Goal: Task Accomplishment & Management: Use online tool/utility

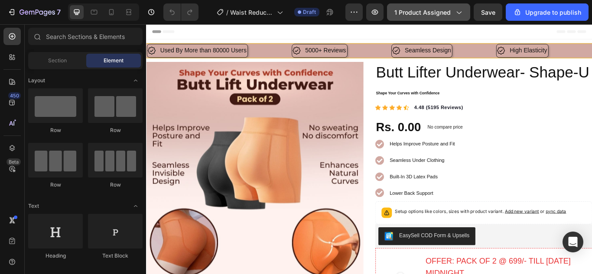
click at [459, 12] on icon "button" at bounding box center [458, 12] width 9 height 9
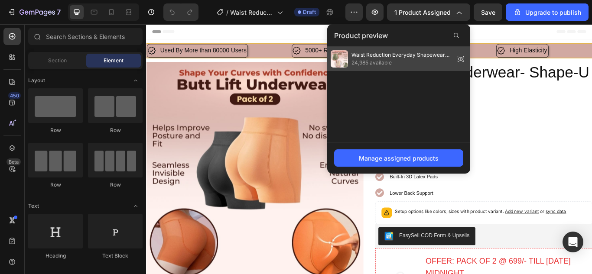
click at [459, 61] on icon at bounding box center [460, 59] width 12 height 12
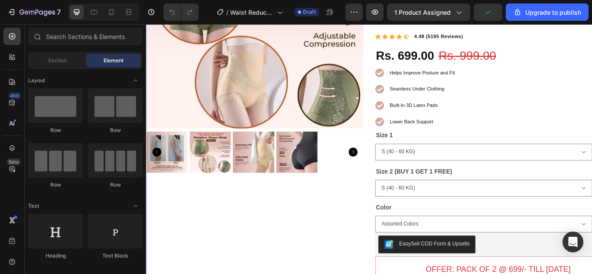
scroll to position [217, 0]
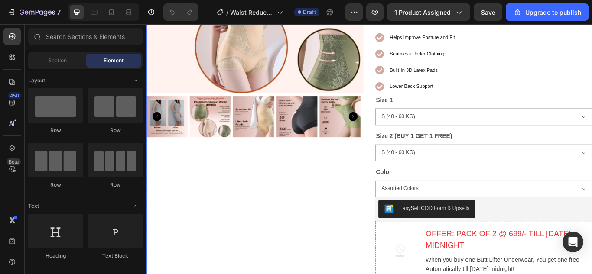
click at [342, 183] on div "Product Images" at bounding box center [272, 197] width 253 height 691
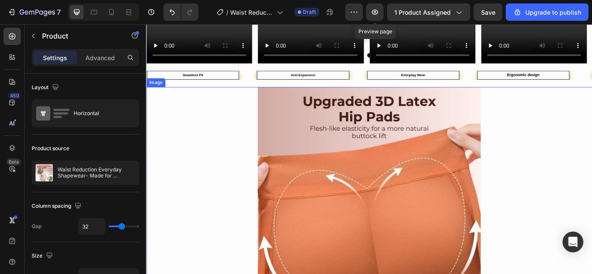
scroll to position [1256, 0]
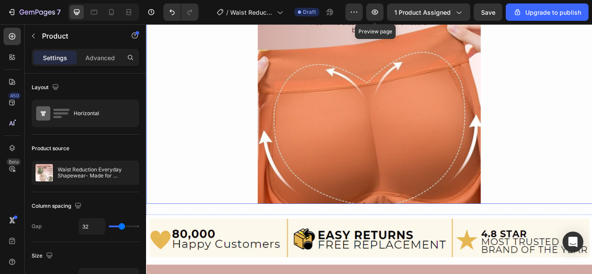
click at [406, 157] on img at bounding box center [406, 104] width 260 height 260
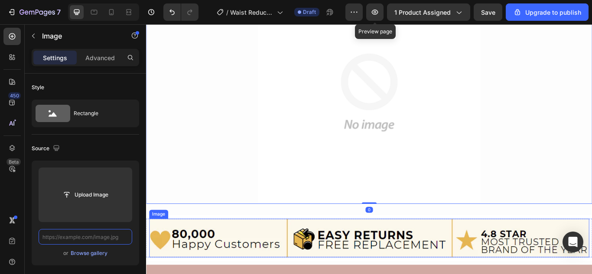
scroll to position [0, 0]
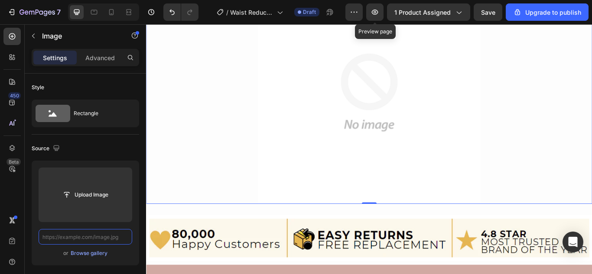
paste input "[URL][DOMAIN_NAME]"
type input "[URL][DOMAIN_NAME]"
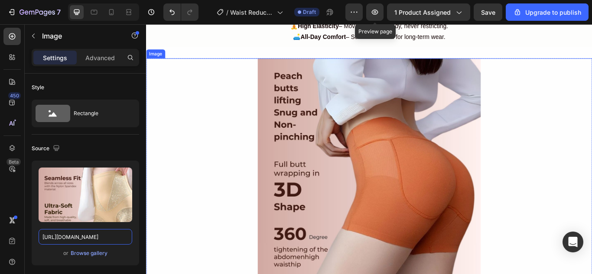
scroll to position [1689, 0]
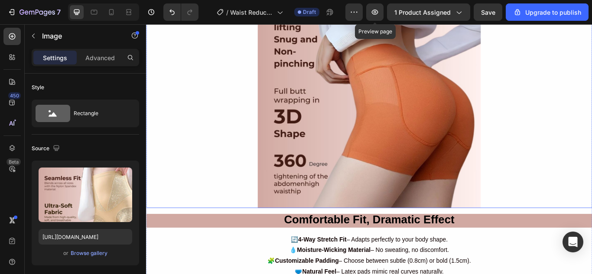
click at [408, 99] on img at bounding box center [406, 109] width 260 height 260
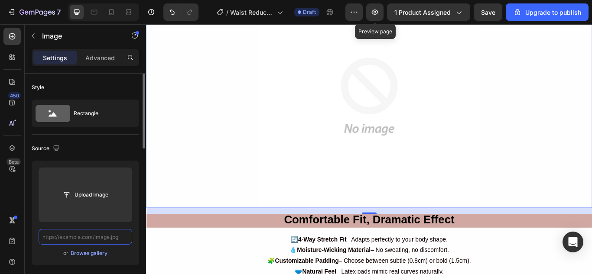
scroll to position [0, 0]
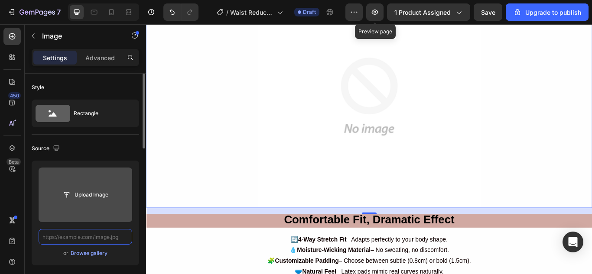
paste input "[URL][DOMAIN_NAME]"
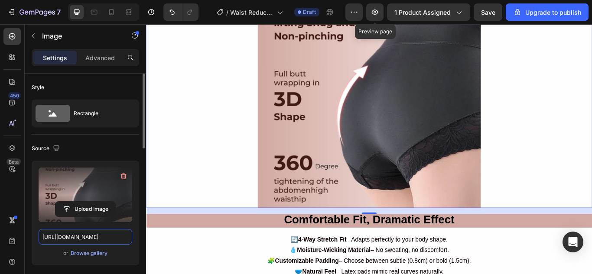
scroll to position [0, 220]
type input "[URL][DOMAIN_NAME]"
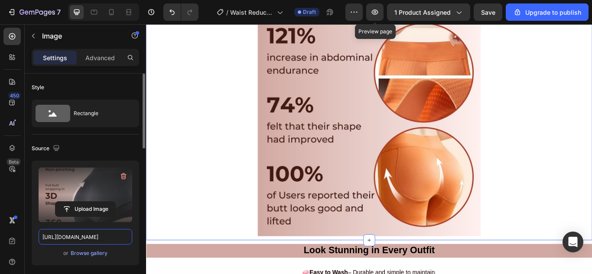
scroll to position [2078, 0]
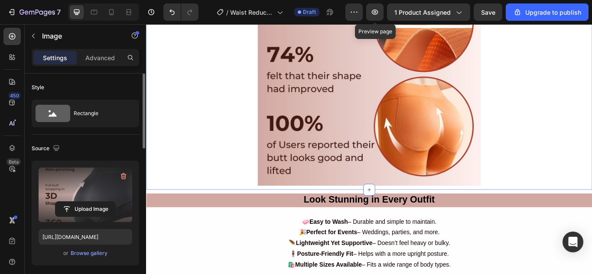
click at [355, 163] on img at bounding box center [406, 83] width 260 height 260
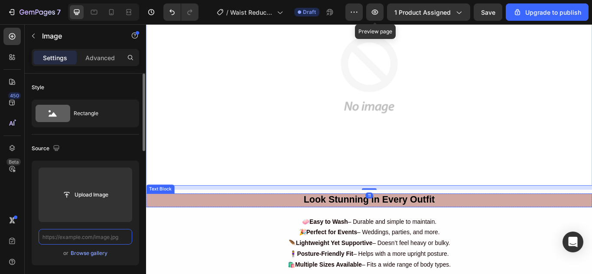
scroll to position [0, 0]
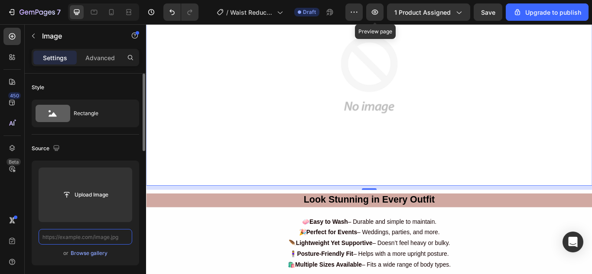
paste input "[URL][DOMAIN_NAME]"
type input "[URL][DOMAIN_NAME]"
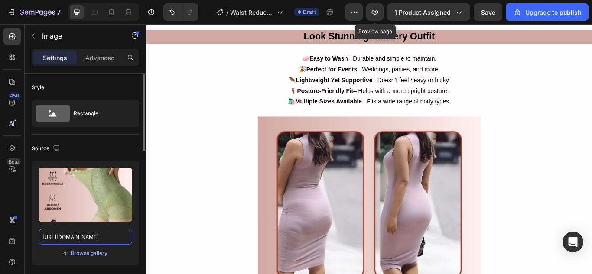
scroll to position [2295, 0]
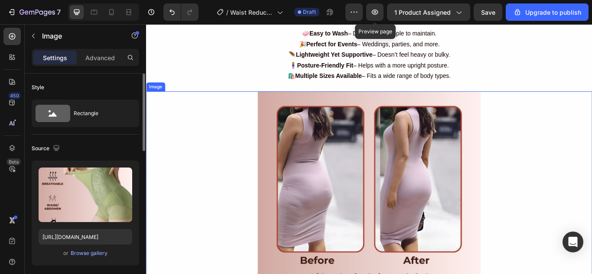
click at [406, 193] on img at bounding box center [406, 233] width 260 height 260
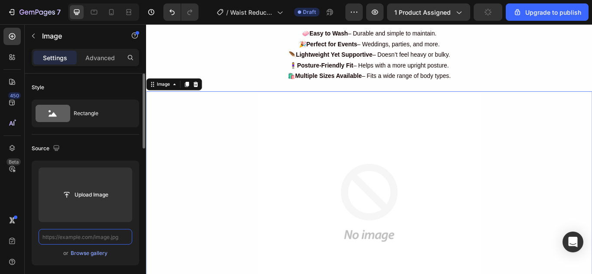
scroll to position [0, 0]
paste input "[URL][DOMAIN_NAME]"
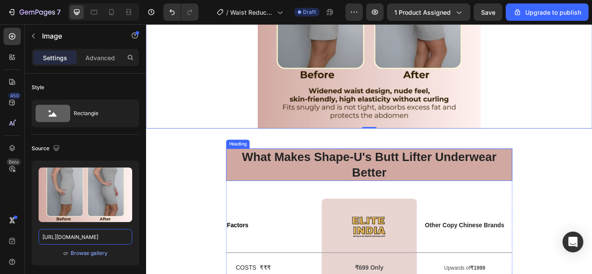
scroll to position [2252, 0]
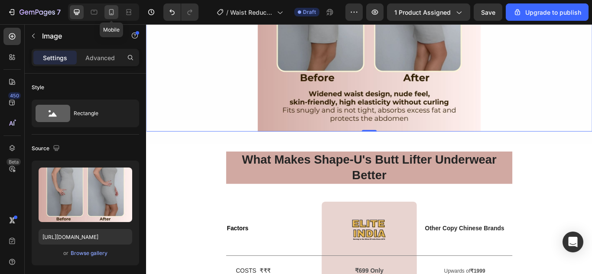
click at [111, 14] on icon at bounding box center [111, 12] width 9 height 9
type input "[URL][DOMAIN_NAME]"
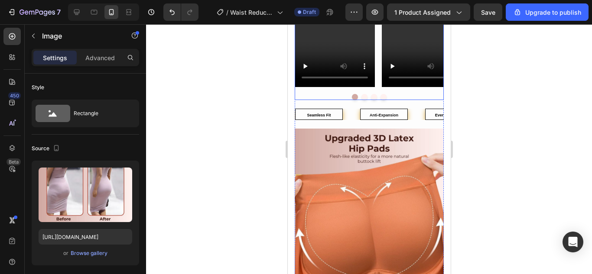
scroll to position [1602, 0]
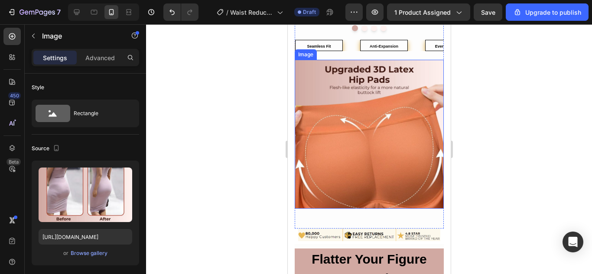
click at [378, 150] on img at bounding box center [368, 134] width 149 height 149
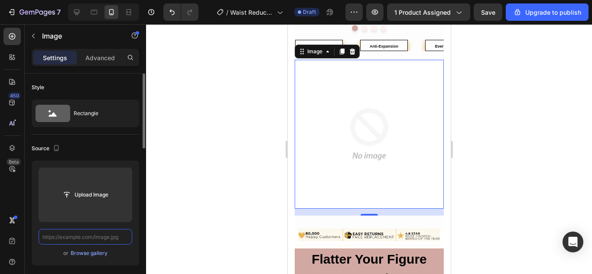
scroll to position [0, 0]
paste input "[URL][DOMAIN_NAME]"
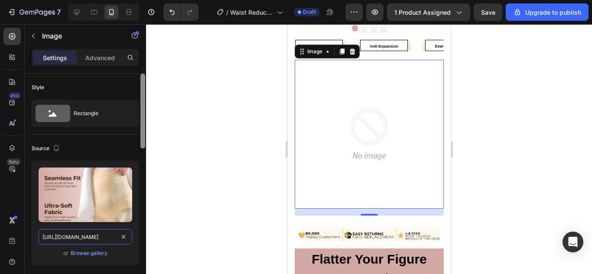
scroll to position [0, 221]
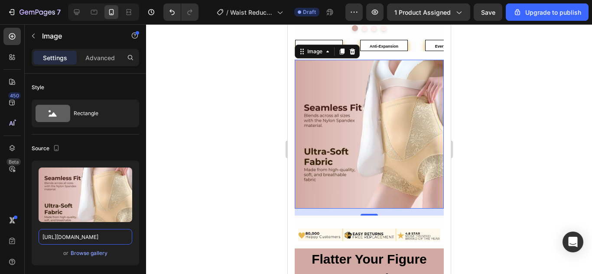
type input "[URL][DOMAIN_NAME]"
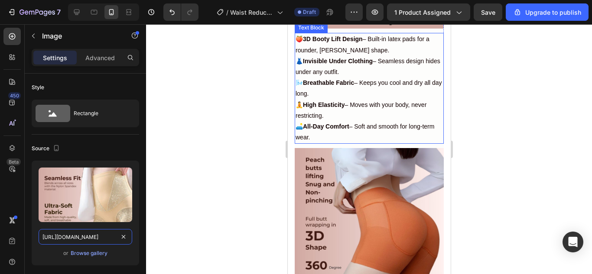
scroll to position [1862, 0]
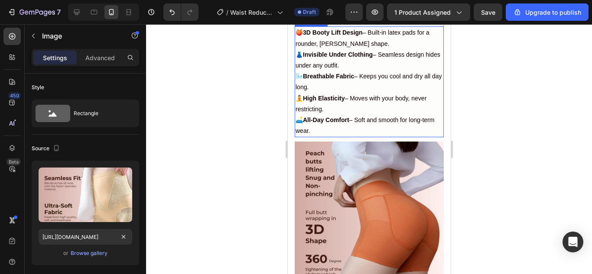
click at [368, 218] on img at bounding box center [368, 216] width 149 height 149
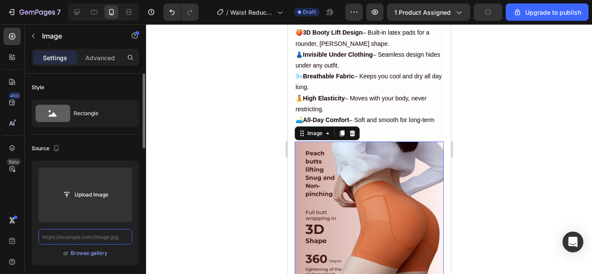
scroll to position [0, 0]
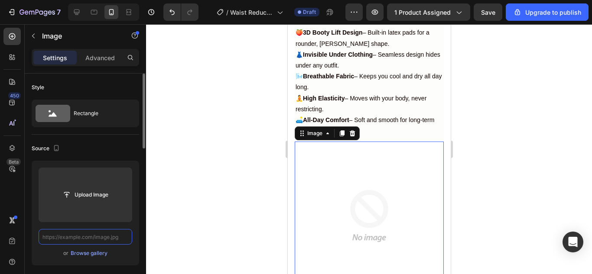
paste input "[URL][DOMAIN_NAME]"
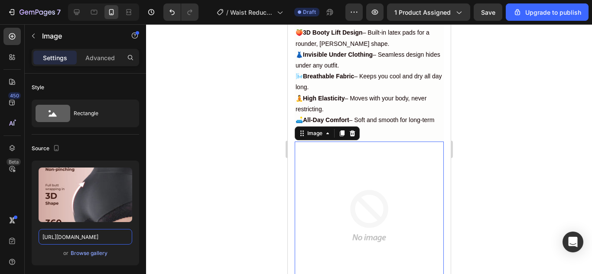
type input "[URL][DOMAIN_NAME]"
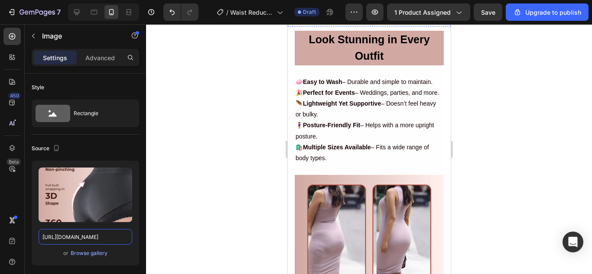
scroll to position [2295, 0]
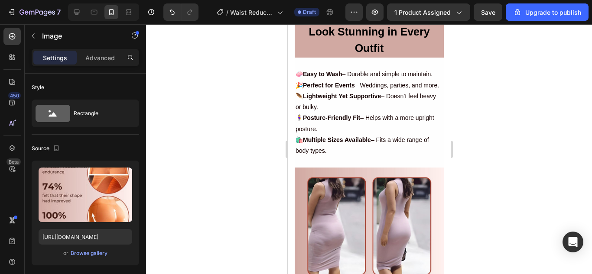
click at [343, 14] on img at bounding box center [368, 14] width 163 height 0
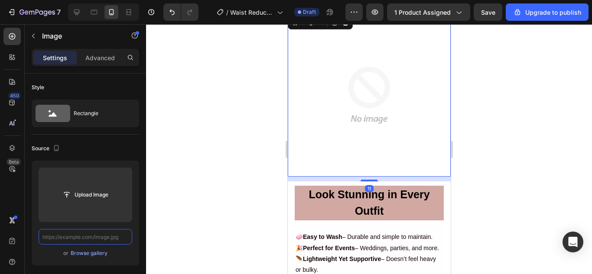
paste input "[URL][DOMAIN_NAME]"
type input "[URL][DOMAIN_NAME]"
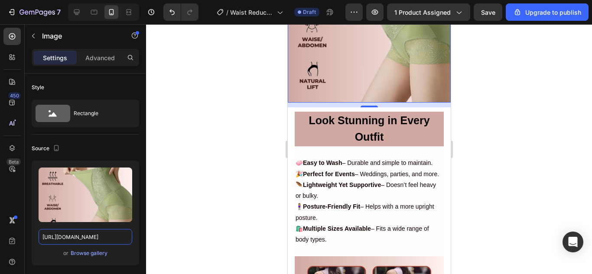
scroll to position [2512, 0]
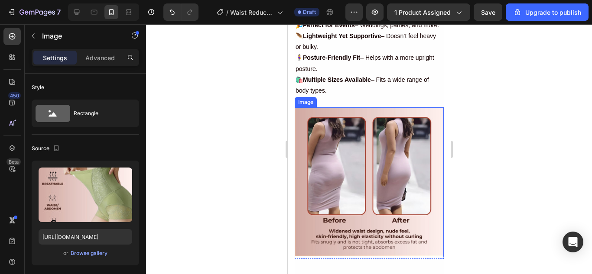
click at [383, 162] on img at bounding box center [368, 181] width 149 height 149
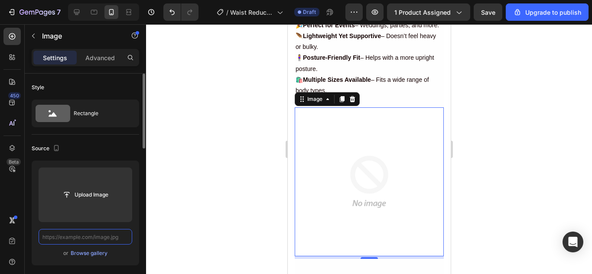
scroll to position [0, 0]
paste input "[URL][DOMAIN_NAME]"
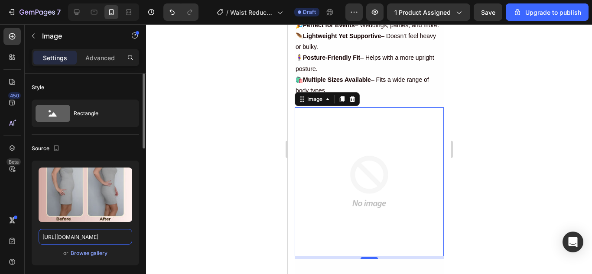
scroll to position [0, 218]
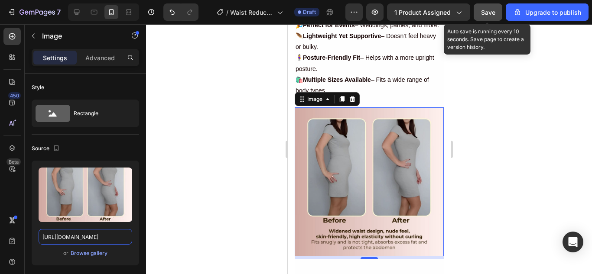
type input "[URL][DOMAIN_NAME]"
click at [495, 7] on button "Save" at bounding box center [487, 11] width 29 height 17
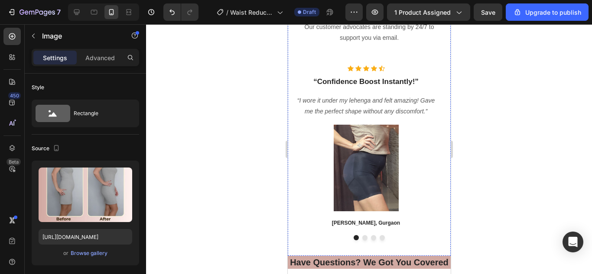
scroll to position [3204, 0]
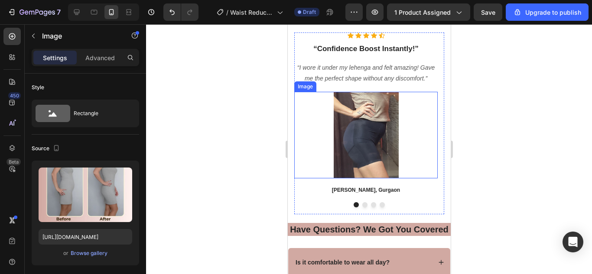
click at [392, 144] on img at bounding box center [365, 135] width 87 height 87
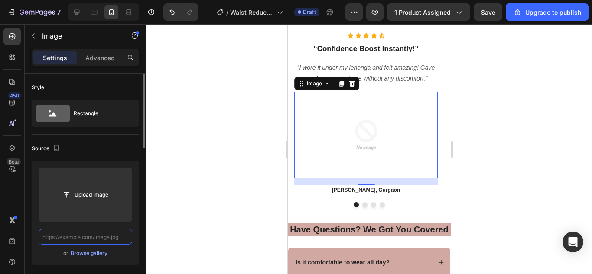
scroll to position [0, 0]
paste input "[URL][DOMAIN_NAME]"
type input "[URL][DOMAIN_NAME]"
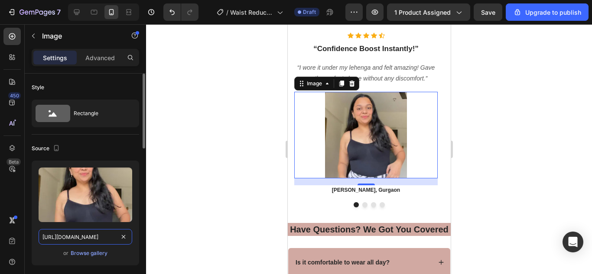
scroll to position [0, 166]
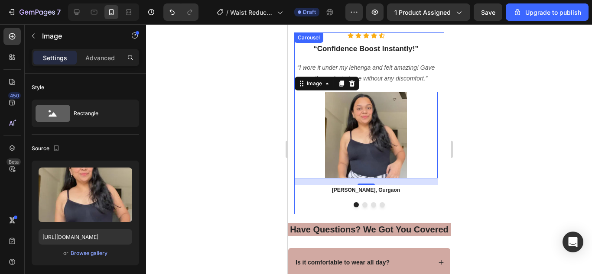
click at [362, 205] on button "Dot" at bounding box center [364, 204] width 5 height 5
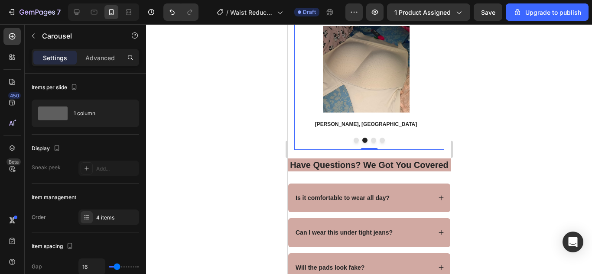
scroll to position [3271, 0]
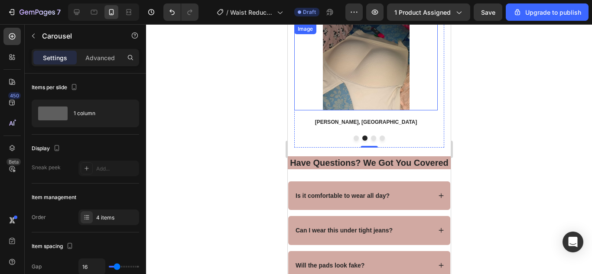
click at [394, 86] on img at bounding box center [365, 67] width 87 height 87
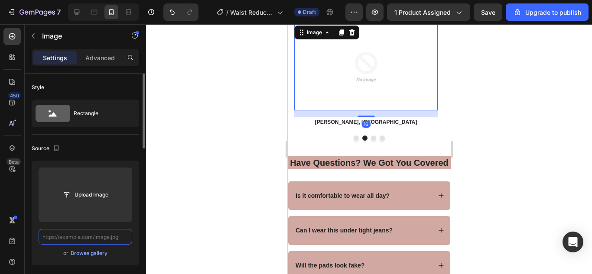
scroll to position [0, 0]
paste input "[URL][DOMAIN_NAME]"
type input "[URL][DOMAIN_NAME]"
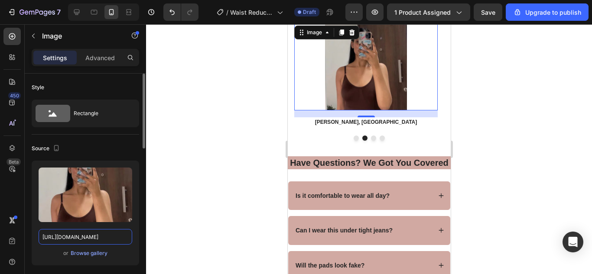
scroll to position [0, 166]
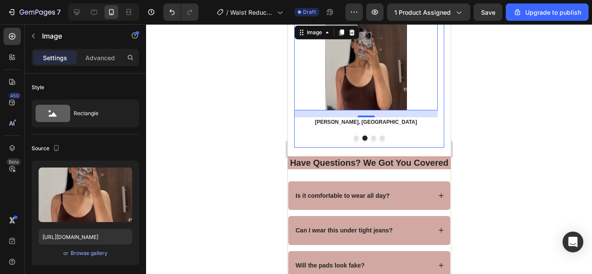
click at [372, 136] on button "Dot" at bounding box center [372, 138] width 5 height 5
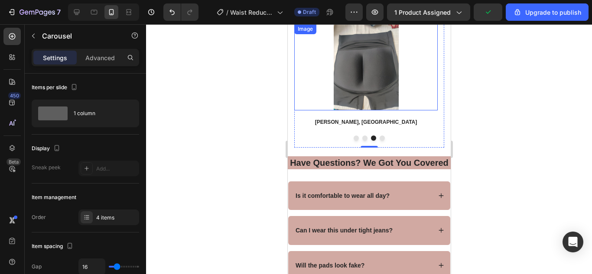
click at [380, 87] on img at bounding box center [365, 67] width 87 height 87
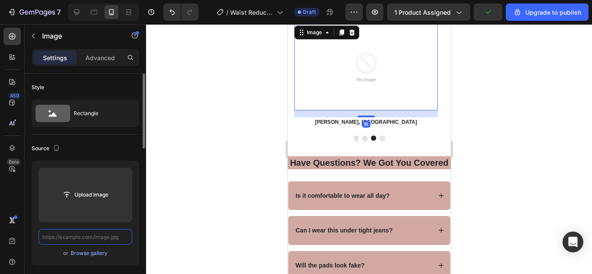
scroll to position [0, 0]
paste input "[URL][DOMAIN_NAME]"
type input "[URL][DOMAIN_NAME]"
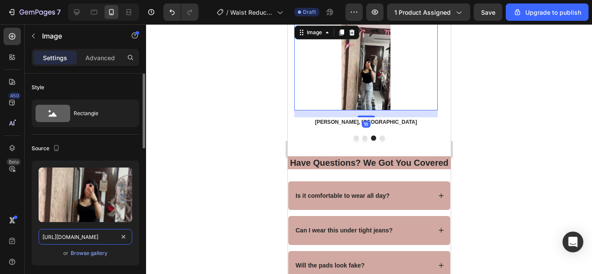
scroll to position [0, 293]
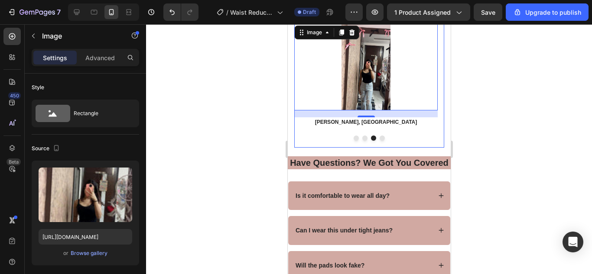
click at [374, 136] on div at bounding box center [369, 138] width 150 height 5
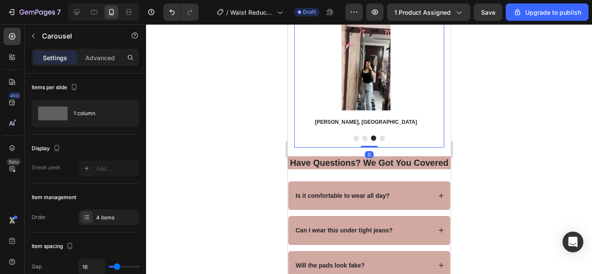
click at [379, 138] on button "Dot" at bounding box center [381, 138] width 5 height 5
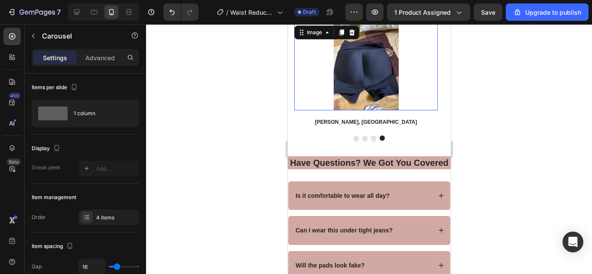
click at [342, 84] on img at bounding box center [365, 67] width 87 height 87
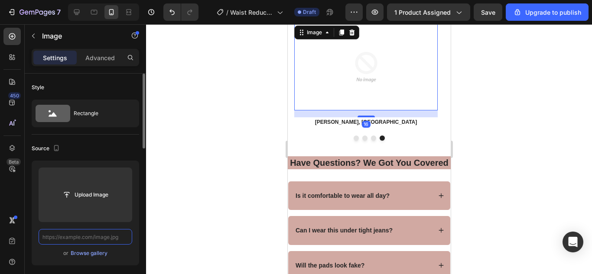
scroll to position [0, 0]
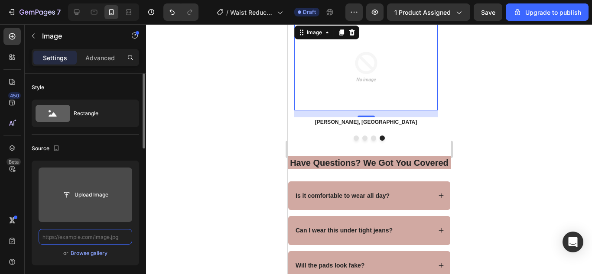
paste input "[URL][DOMAIN_NAME]"
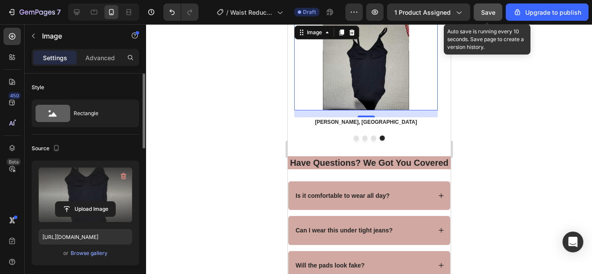
click at [495, 12] on span "Save" at bounding box center [488, 12] width 14 height 7
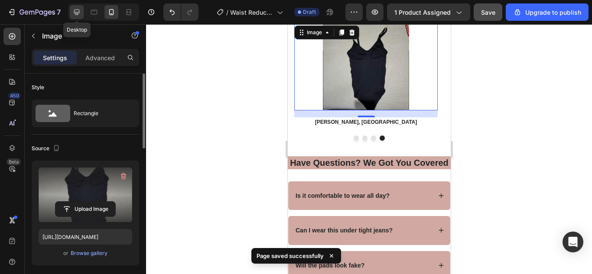
click at [79, 14] on icon at bounding box center [76, 12] width 9 height 9
type input "[URL][DOMAIN_NAME]"
type input "300"
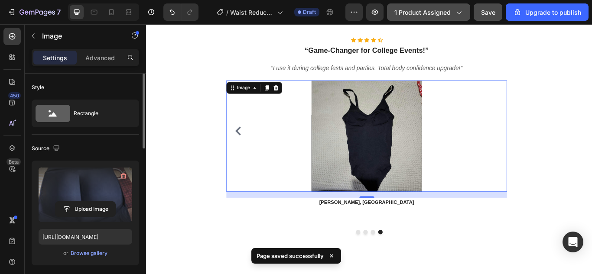
scroll to position [3276, 0]
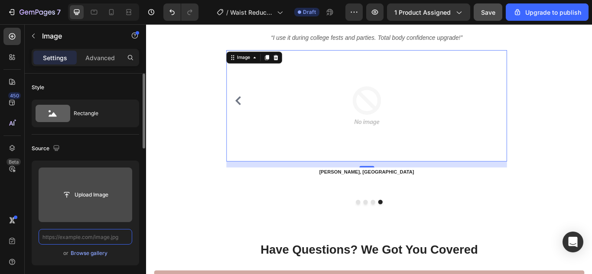
paste input "[URL][DOMAIN_NAME]"
type input "[URL][DOMAIN_NAME]"
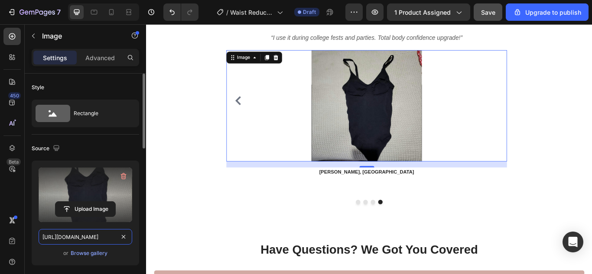
scroll to position [0, 290]
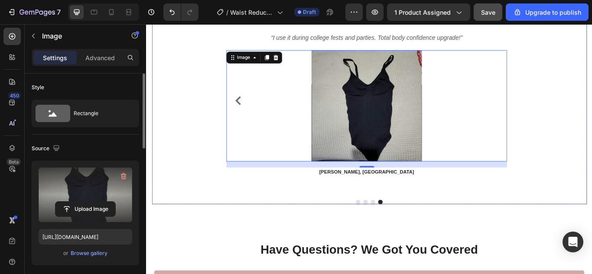
click at [407, 230] on button "Dot" at bounding box center [409, 231] width 5 height 5
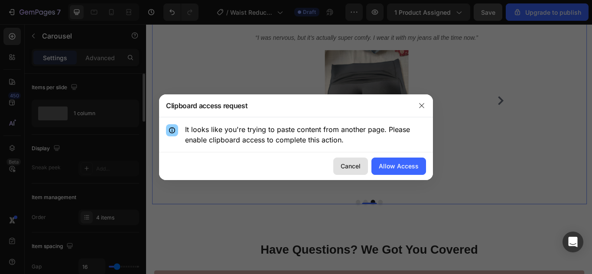
click at [351, 165] on div "Cancel" at bounding box center [350, 166] width 20 height 9
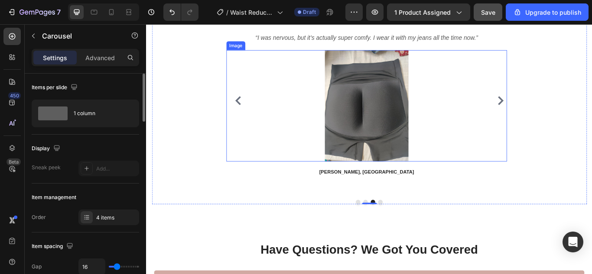
click at [369, 145] on img at bounding box center [403, 120] width 130 height 130
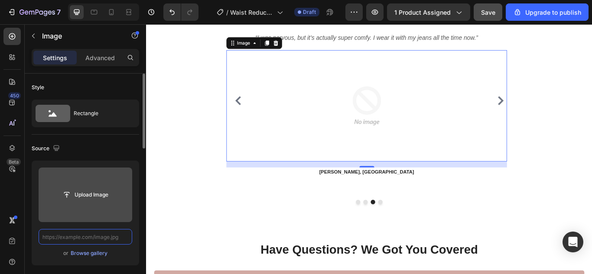
scroll to position [0, 0]
paste input "[URL][DOMAIN_NAME]"
type input "[URL][DOMAIN_NAME]"
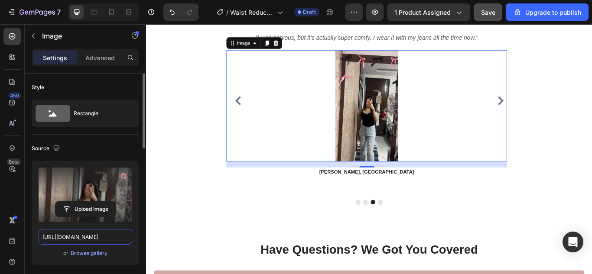
scroll to position [0, 293]
click at [399, 233] on button "Dot" at bounding box center [401, 231] width 5 height 5
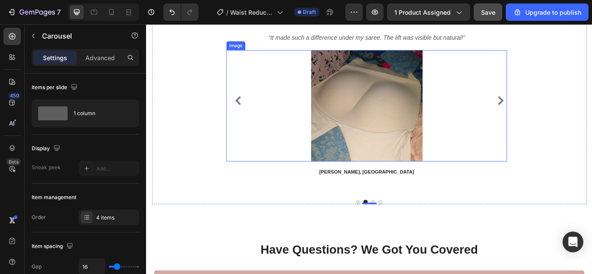
click at [414, 171] on img at bounding box center [403, 120] width 130 height 130
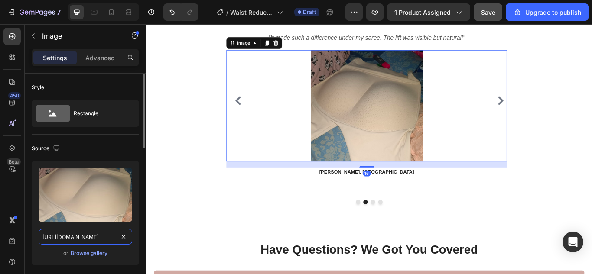
click at [96, 239] on input "[URL][DOMAIN_NAME]" at bounding box center [86, 237] width 94 height 16
paste input "onk2ucoxllwqlqbsjaq8.jpg?v=174526671"
type input "[URL][DOMAIN_NAME]"
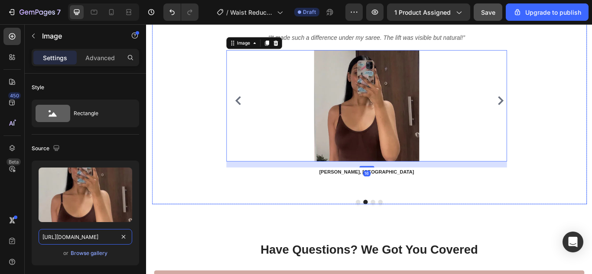
scroll to position [0, 166]
click at [391, 232] on button "Dot" at bounding box center [392, 231] width 5 height 5
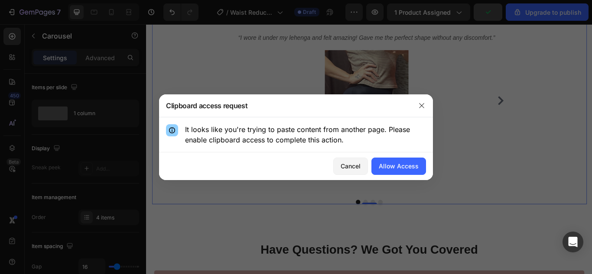
drag, startPoint x: 349, startPoint y: 166, endPoint x: 324, endPoint y: 180, distance: 28.3
click at [349, 167] on div "Cancel" at bounding box center [350, 166] width 20 height 9
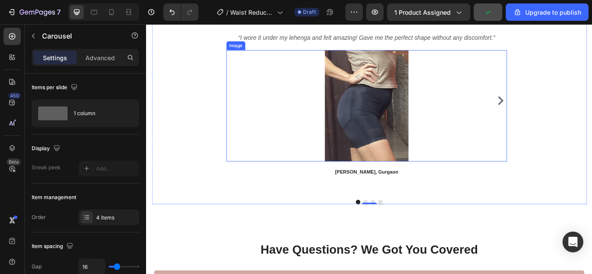
click at [441, 152] on img at bounding box center [403, 120] width 130 height 130
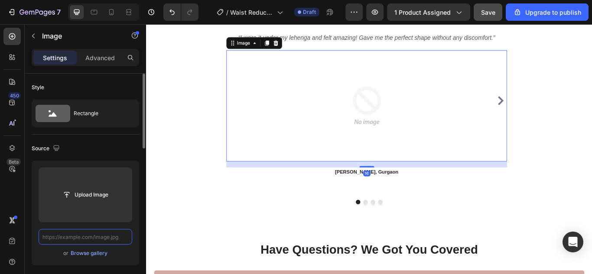
scroll to position [0, 0]
paste input "[URL][DOMAIN_NAME]"
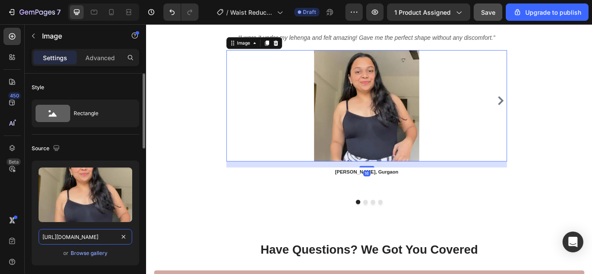
scroll to position [0, 166]
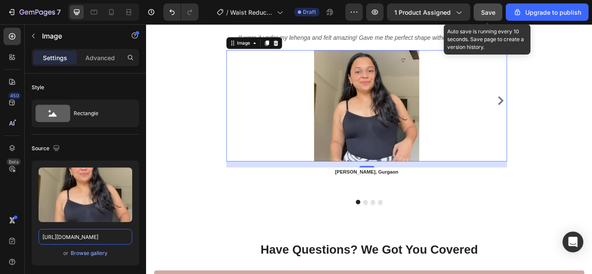
type input "[URL][DOMAIN_NAME]"
click at [491, 6] on button "Save" at bounding box center [487, 11] width 29 height 17
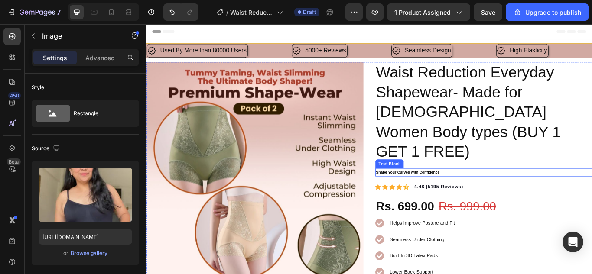
click at [448, 193] on p "Shape Your Curves with Confidence" at bounding box center [539, 197] width 251 height 8
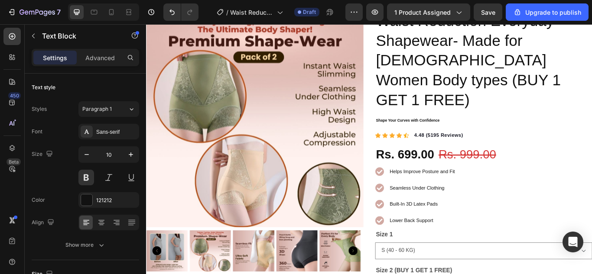
scroll to position [87, 0]
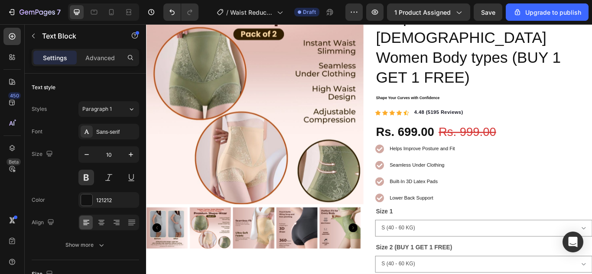
click at [450, 107] on p "Shape Your Curves with Confidence" at bounding box center [539, 111] width 251 height 8
click at [473, 166] on span "Helps Improve Posture and Fit" at bounding box center [468, 169] width 76 height 6
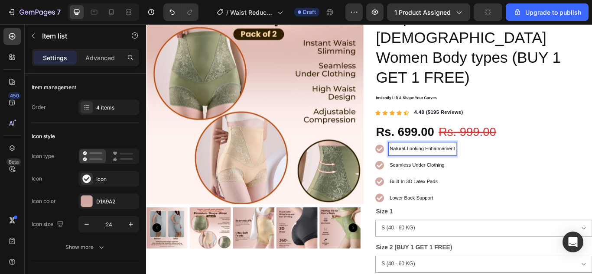
click at [452, 185] on span "Seamless Under Clothing" at bounding box center [462, 188] width 64 height 6
click at [461, 204] on span "Built-In 3D Latex Pads" at bounding box center [458, 207] width 56 height 6
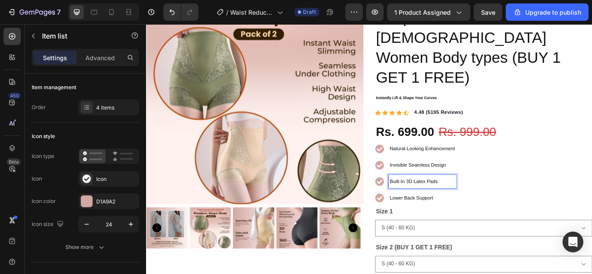
click at [461, 204] on span "Built-In 3D Latex Pads" at bounding box center [458, 207] width 56 height 6
click at [469, 223] on span "Lower Back Support" at bounding box center [455, 226] width 51 height 6
click at [470, 223] on span "Lower Back Support" at bounding box center [455, 226] width 51 height 6
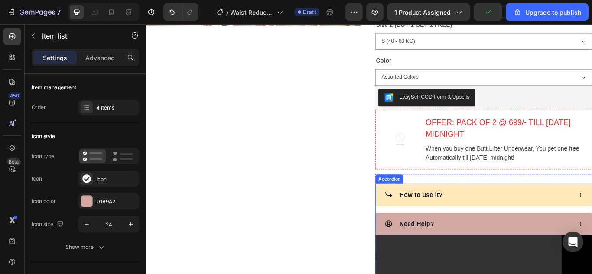
scroll to position [476, 0]
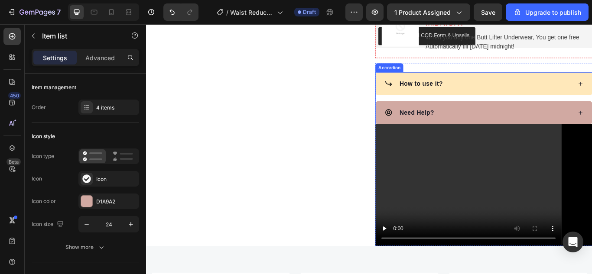
click at [501, 87] on div "How to use it?" at bounding box center [532, 93] width 218 height 13
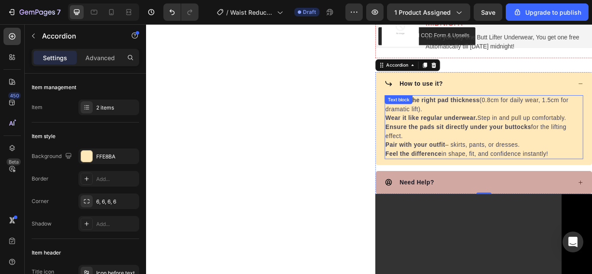
click at [482, 108] on p "Choose the right pad thickness (0.8cm for daily wear, 1.5cm for dramatic lift)." at bounding box center [539, 118] width 230 height 21
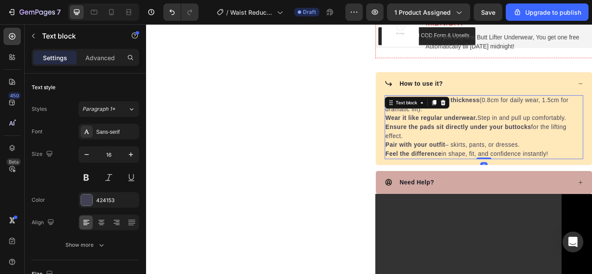
click at [487, 140] on strong "Ensure the pads sit directly under your buttocks" at bounding box center [509, 143] width 170 height 7
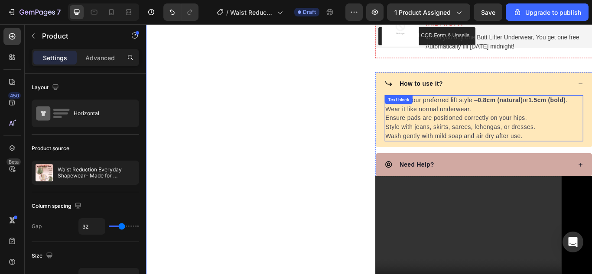
click at [493, 129] on p "Ensure pads are positioned correctly on your hips." at bounding box center [539, 134] width 230 height 10
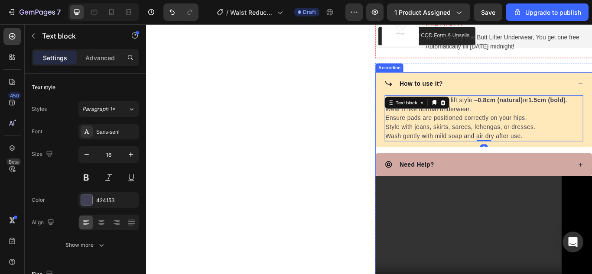
click at [519, 80] on div "How to use it?" at bounding box center [539, 93] width 252 height 27
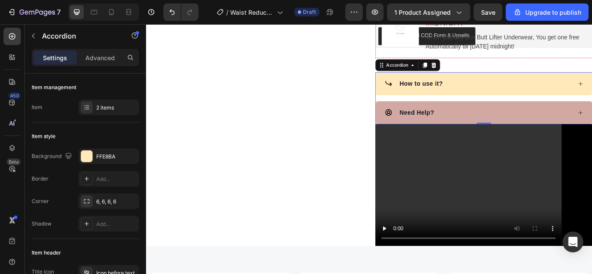
click at [545, 80] on div "How to use it?" at bounding box center [539, 93] width 252 height 27
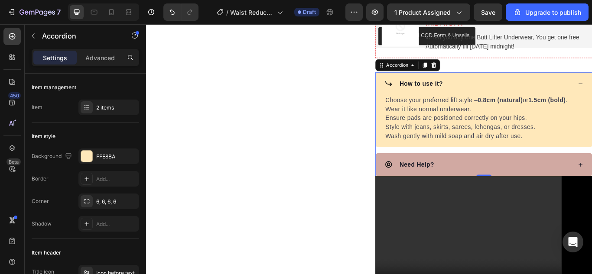
click at [545, 80] on div "How to use it?" at bounding box center [539, 93] width 252 height 27
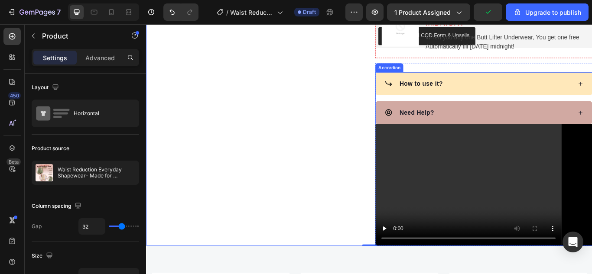
click at [558, 87] on div "How to use it?" at bounding box center [532, 93] width 218 height 13
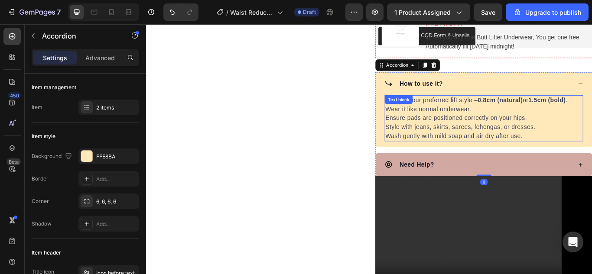
click at [459, 129] on p "Ensure pads are positioned correctly on your hips." at bounding box center [539, 134] width 230 height 10
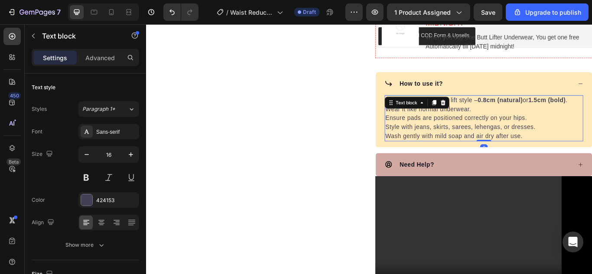
click at [532, 109] on strong "0.8cm (natural)" at bounding box center [558, 112] width 52 height 7
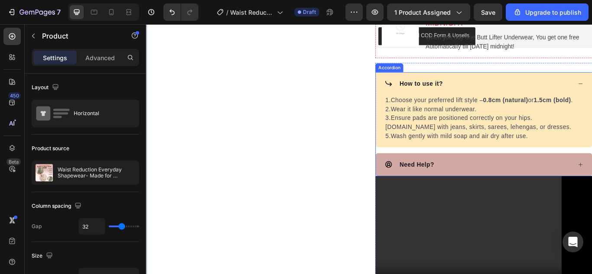
click at [584, 87] on div "How to use it?" at bounding box center [532, 93] width 218 height 13
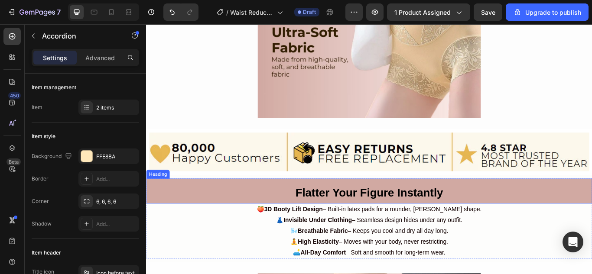
scroll to position [1386, 0]
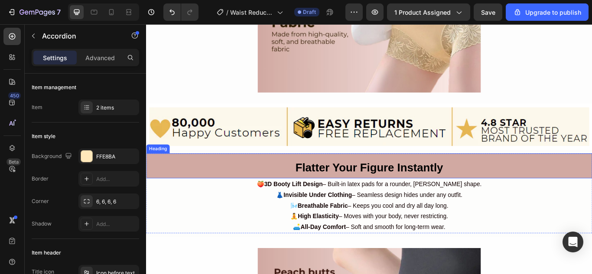
click at [256, 185] on h2 "Flatter Your Figure Instantly" at bounding box center [406, 189] width 520 height 29
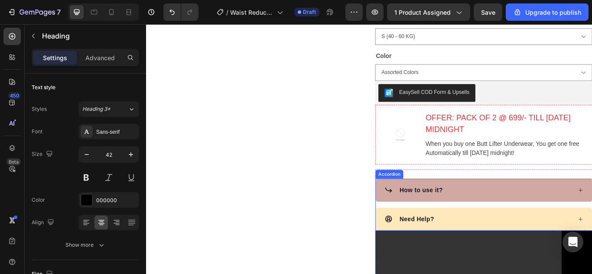
scroll to position [303, 0]
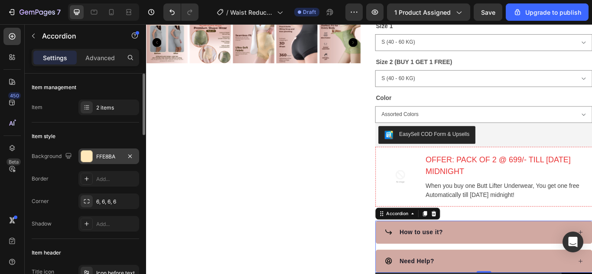
click at [98, 160] on div "FFE8BA" at bounding box center [108, 157] width 25 height 8
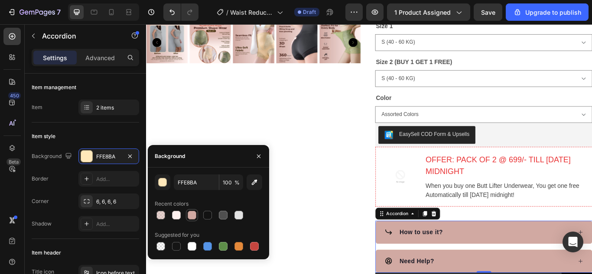
click at [194, 212] on div at bounding box center [191, 215] width 9 height 9
type input "D1A9A2"
click at [194, 213] on div at bounding box center [191, 215] width 9 height 9
click at [365, 208] on div "Product Images" at bounding box center [272, 110] width 253 height 691
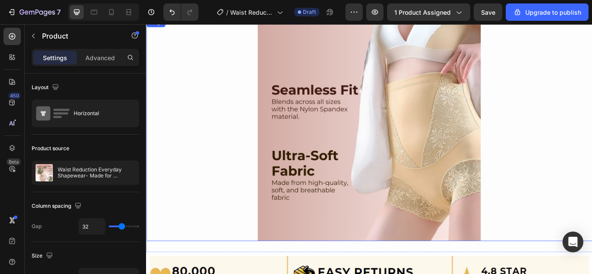
scroll to position [1386, 0]
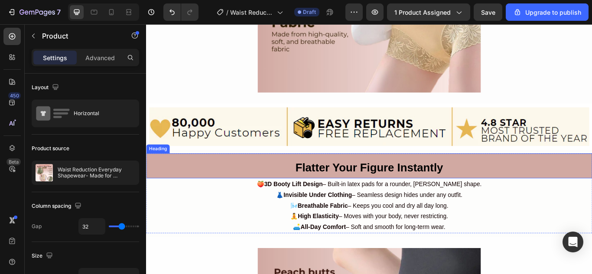
click at [358, 184] on strong "Flatter Your Figure Instantly" at bounding box center [406, 191] width 172 height 14
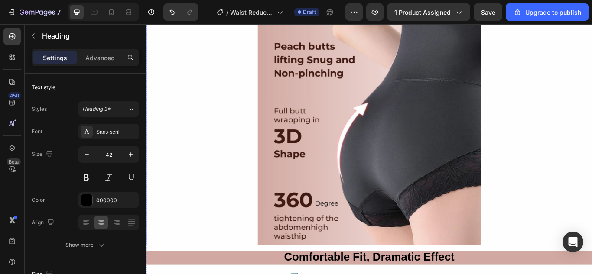
scroll to position [1775, 0]
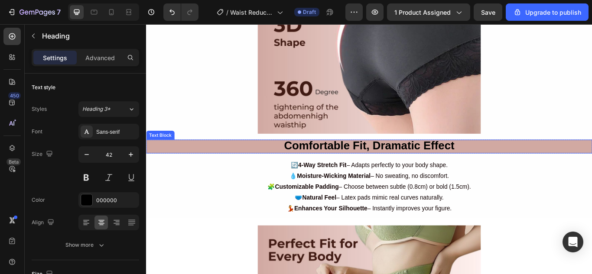
click at [369, 163] on strong "Comfortable Fit, Dramatic Effect" at bounding box center [406, 165] width 198 height 14
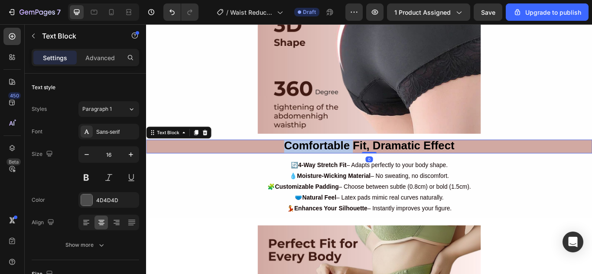
click at [369, 163] on strong "Comfortable Fit, Dramatic Effect" at bounding box center [406, 165] width 198 height 14
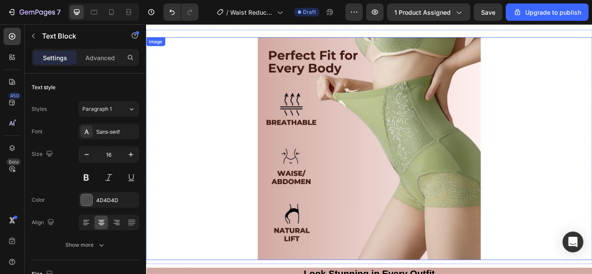
scroll to position [2165, 0]
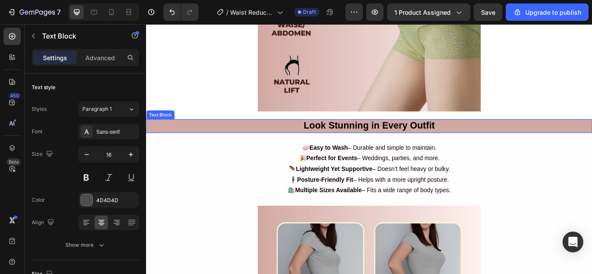
click at [382, 142] on strong "Look Stunning in Every Outfit" at bounding box center [406, 142] width 153 height 12
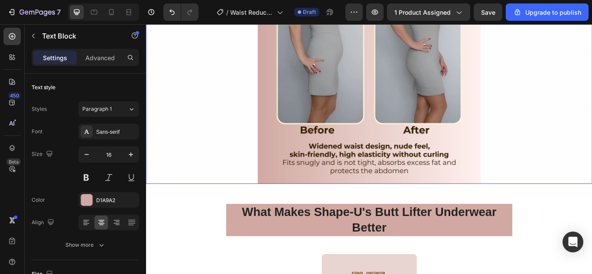
scroll to position [2512, 0]
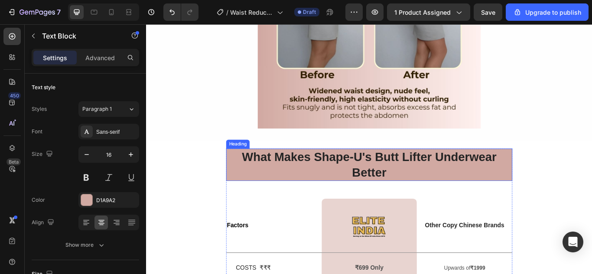
click at [411, 174] on strong "What Makes Shape-U's Butt Lifter Underwear Better" at bounding box center [405, 188] width 297 height 34
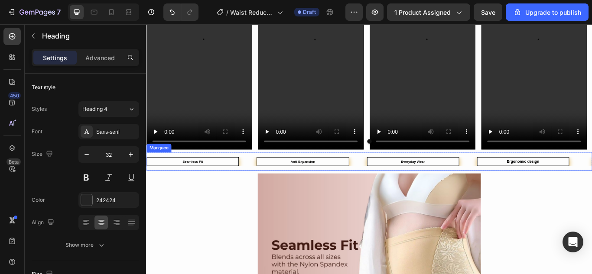
scroll to position [1075, 0]
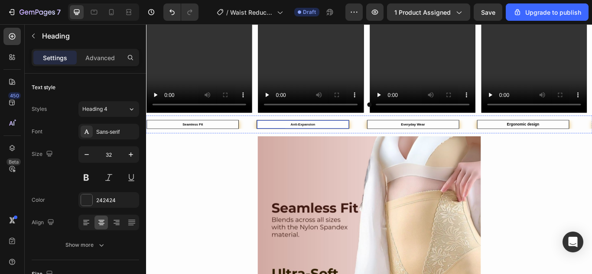
click at [330, 143] on strong "Anti-Expansion" at bounding box center [328, 141] width 29 height 4
click at [342, 137] on div "Anti-Expansion" at bounding box center [328, 141] width 107 height 10
click at [457, 142] on strong "Everyday Wear" at bounding box center [457, 141] width 28 height 4
click at [459, 139] on strong "Everyday Wear" at bounding box center [457, 141] width 28 height 4
click at [584, 142] on strong "Ergonomic design" at bounding box center [585, 141] width 38 height 5
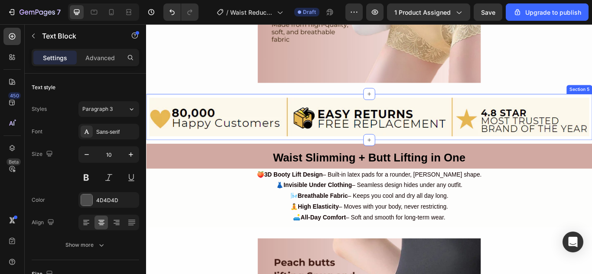
scroll to position [1464, 0]
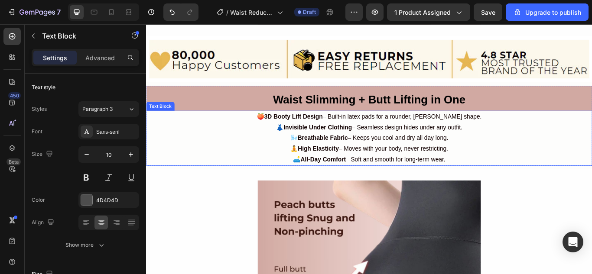
click at [476, 146] on p "👗 Invisible Under Clothing – Seamless design hides under any outfit." at bounding box center [406, 145] width 518 height 13
click at [458, 166] on span "🧘 High Elasticity – Moves with your body, never restricting." at bounding box center [406, 169] width 184 height 7
click at [421, 144] on p "👗 Invisible Under Clothing – Seamless design hides under any outfit." at bounding box center [406, 145] width 518 height 13
drag, startPoint x: 481, startPoint y: 164, endPoint x: 478, endPoint y: 147, distance: 17.1
click at [481, 166] on span "🧘 High Elasticity – Moves with your body, never restricting." at bounding box center [406, 169] width 184 height 7
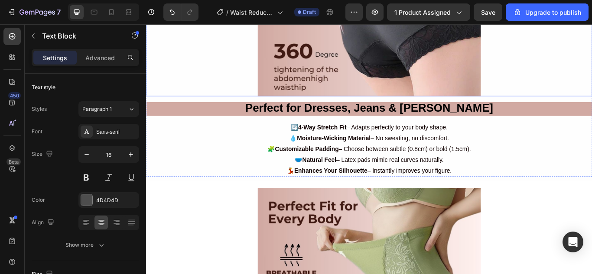
scroll to position [1854, 0]
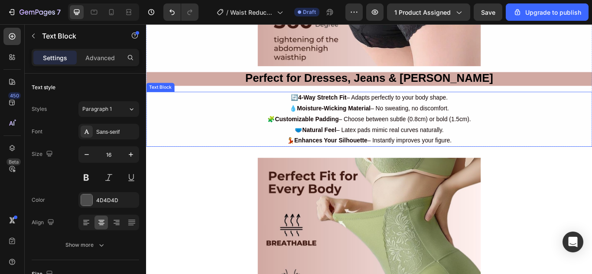
click at [369, 144] on span "🩲 Natural Feel – Latex pads mimic real curves naturally." at bounding box center [405, 147] width 173 height 7
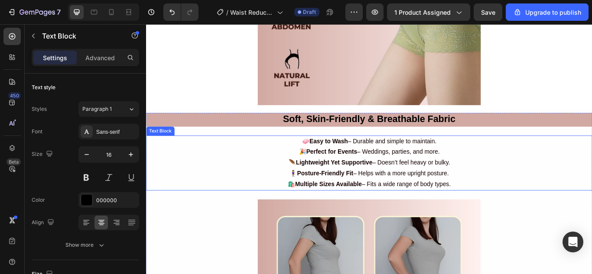
scroll to position [2244, 0]
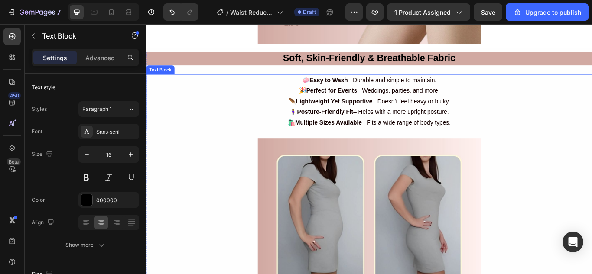
click at [398, 123] on span "🧍‍♀️ Posture-Friendly Fit – Helps with a more upright posture." at bounding box center [405, 126] width 185 height 7
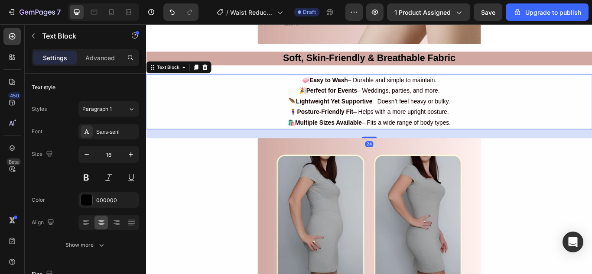
click at [400, 123] on span "🧍‍♀️ Posture-Friendly Fit – Helps with a more upright posture." at bounding box center [405, 126] width 185 height 7
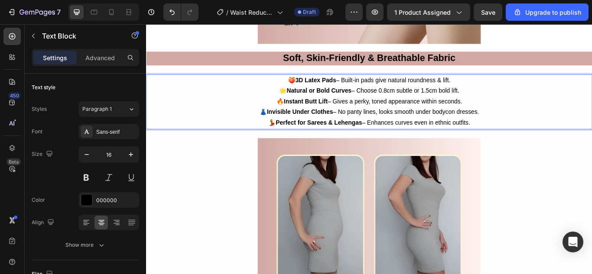
click at [393, 112] on p "🔥 Instant Butt Lift – Gives a perky, toned appearance within seconds." at bounding box center [406, 114] width 518 height 13
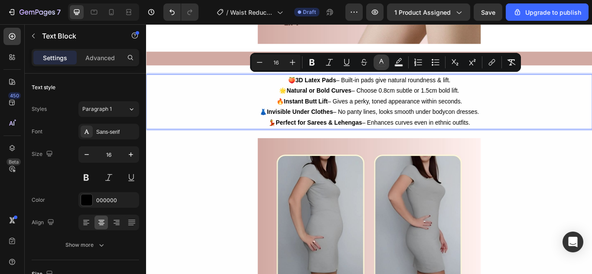
click at [381, 62] on icon "Editor contextual toolbar" at bounding box center [381, 62] width 9 height 9
type input "000000"
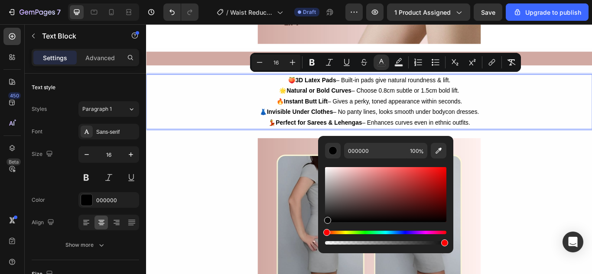
drag, startPoint x: 326, startPoint y: 219, endPoint x: 318, endPoint y: 210, distance: 12.3
click at [327, 219] on div "Editor contextual toolbar" at bounding box center [327, 220] width 7 height 7
type input "0C0C0C"
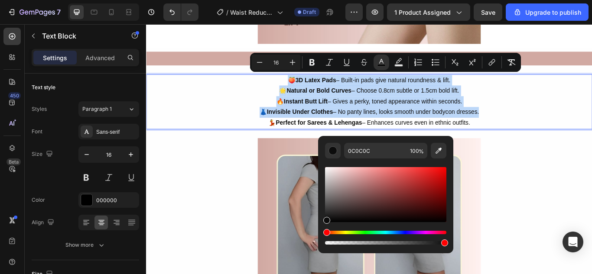
click at [407, 123] on span "👗 Invisible Under Clothes – No panty lines, looks smooth under bodycon dresses." at bounding box center [406, 126] width 256 height 7
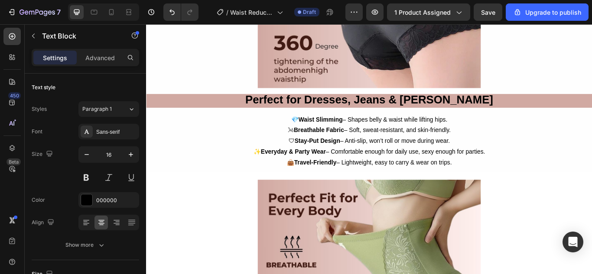
scroll to position [1811, 0]
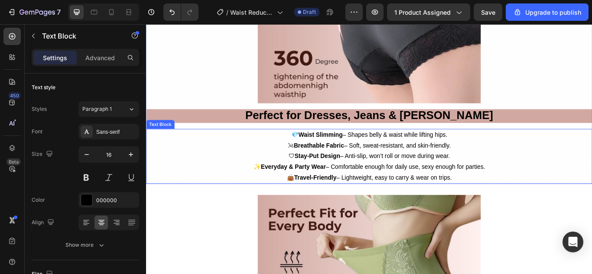
click at [398, 165] on p "🌬 Breathable Fabric – Soft, sweat-resistant, and skin-friendly." at bounding box center [406, 166] width 518 height 13
click at [397, 165] on p "🌬 Breathable Fabric – Soft, sweat-resistant, and skin-friendly." at bounding box center [406, 166] width 518 height 13
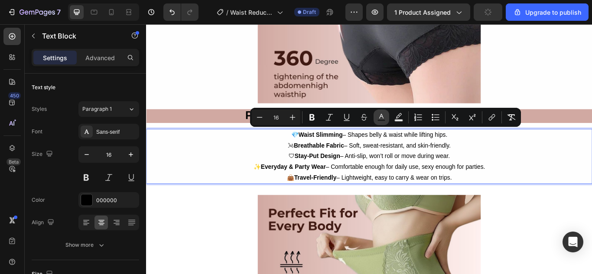
click at [379, 117] on icon "Editor contextual toolbar" at bounding box center [381, 117] width 9 height 9
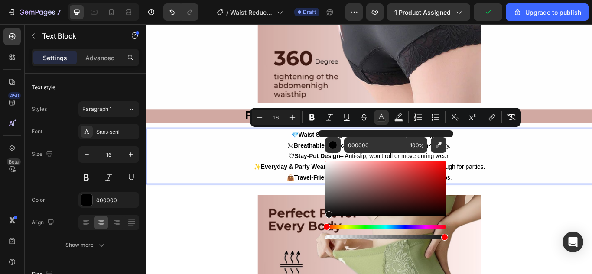
click at [328, 213] on div "Editor contextual toolbar" at bounding box center [328, 214] width 7 height 7
type input "0C0C0C"
click at [337, 189] on strong "Everyday & Party Wear" at bounding box center [317, 190] width 76 height 7
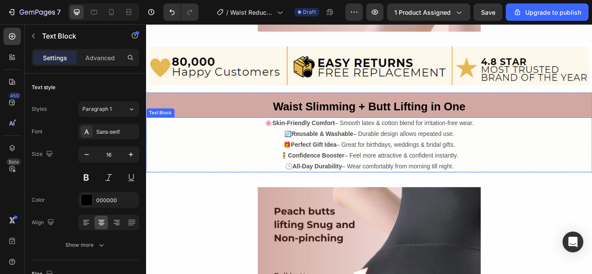
click at [377, 171] on p "🧍 Confidence Booster – Feel more attractive & confident instantly." at bounding box center [406, 177] width 518 height 13
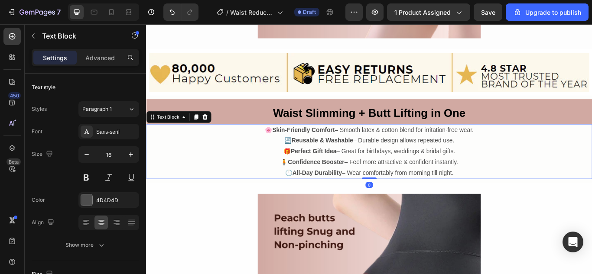
click at [385, 179] on p "🧍 Confidence Booster – Feel more attractive & confident instantly." at bounding box center [406, 185] width 518 height 13
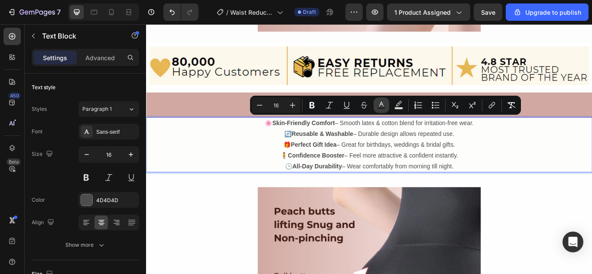
drag, startPoint x: 380, startPoint y: 108, endPoint x: 264, endPoint y: 111, distance: 116.5
click at [380, 108] on rect "Editor contextual toolbar" at bounding box center [381, 108] width 8 height 2
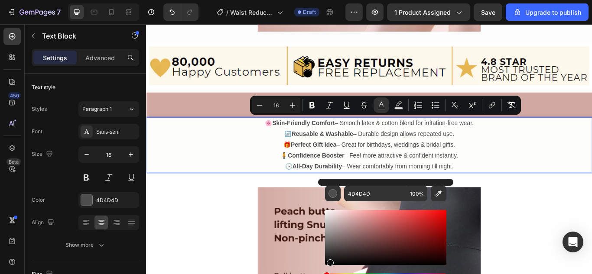
click at [328, 261] on div "Editor contextual toolbar" at bounding box center [385, 237] width 121 height 55
type input "111111"
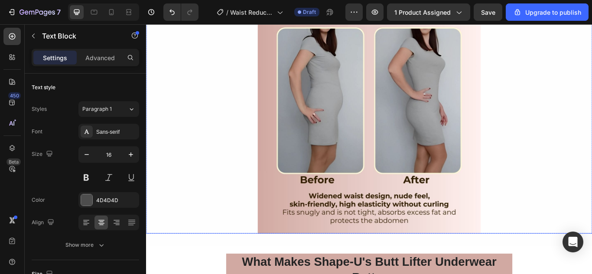
scroll to position [2453, 0]
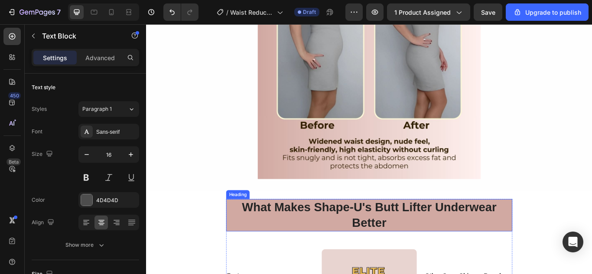
click at [411, 235] on strong "What Makes Shape-U's Butt Lifter Underwear Better" at bounding box center [405, 247] width 297 height 34
click at [411, 234] on strong "What Makes Shape-U's Butt Lifter Underwear Better" at bounding box center [405, 247] width 297 height 34
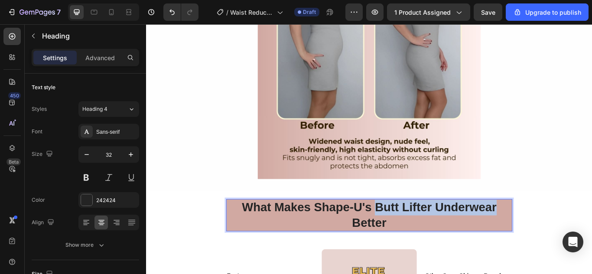
drag, startPoint x: 412, startPoint y: 234, endPoint x: 548, endPoint y: 238, distance: 136.4
click at [548, 238] on strong "What Makes Shape-U's Butt Lifter Underwear Better" at bounding box center [405, 247] width 297 height 34
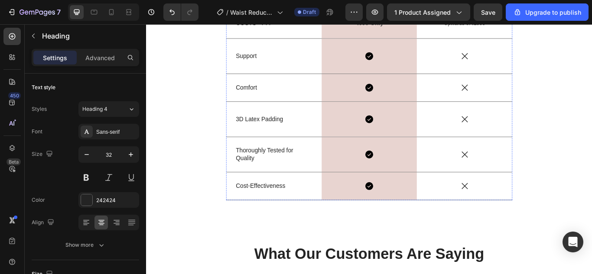
scroll to position [2799, 0]
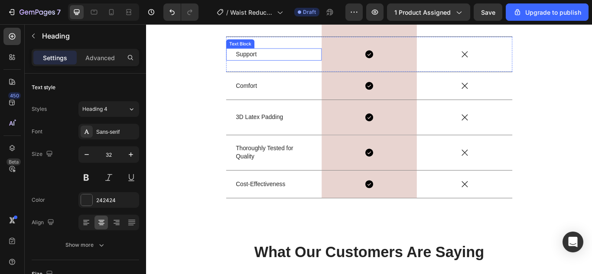
click at [259, 60] on p "Support" at bounding box center [294, 59] width 89 height 13
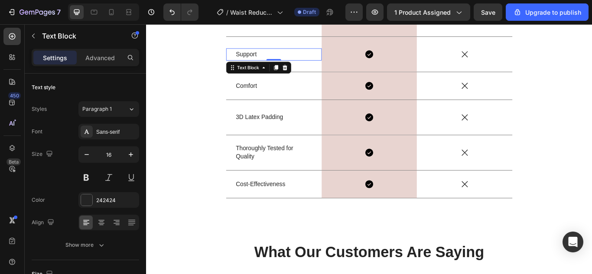
click at [259, 59] on p "Support" at bounding box center [294, 59] width 89 height 13
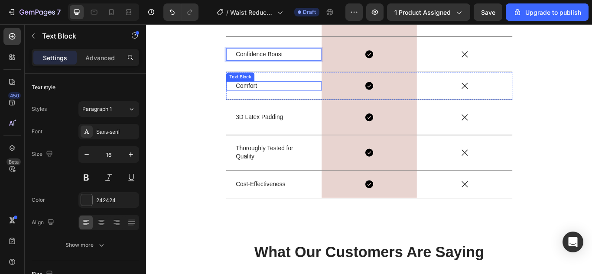
click at [257, 98] on p "Comfort" at bounding box center [294, 96] width 89 height 9
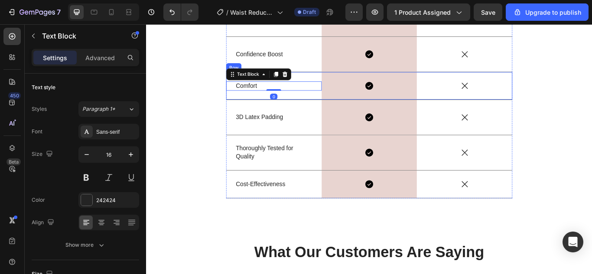
click at [265, 94] on p "Comfort" at bounding box center [294, 96] width 89 height 9
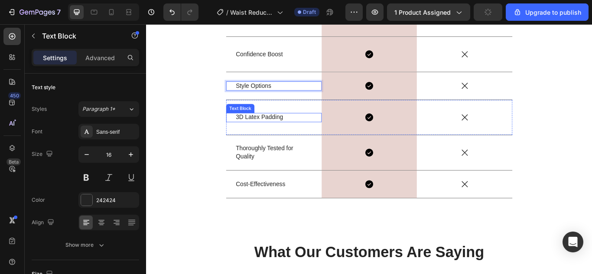
click at [272, 130] on p "3D Latex Padding" at bounding box center [294, 133] width 89 height 9
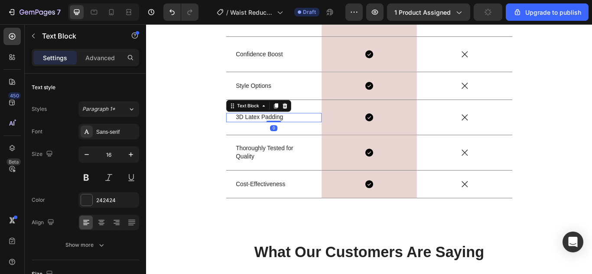
click at [274, 131] on p "3D Latex Padding" at bounding box center [294, 133] width 89 height 9
